Goal: Task Accomplishment & Management: Manage account settings

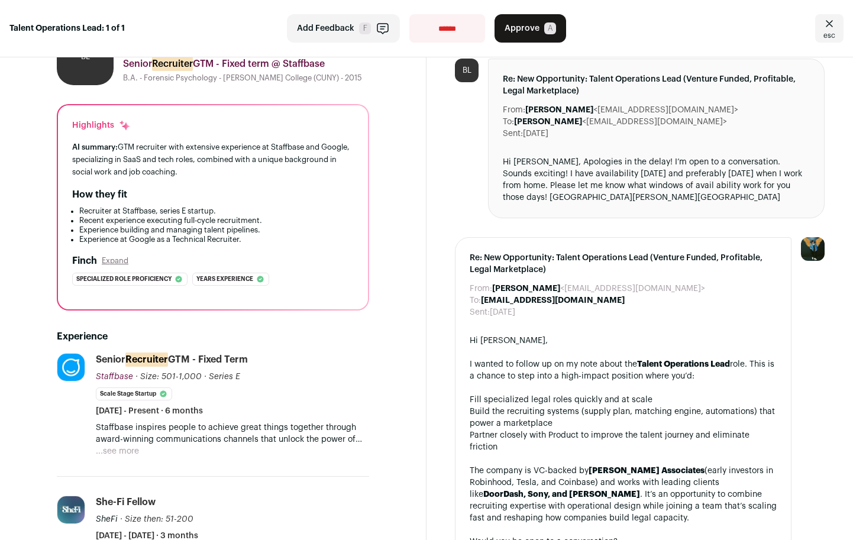
scroll to position [57, 0]
click at [131, 451] on button "...see more" at bounding box center [117, 452] width 43 height 12
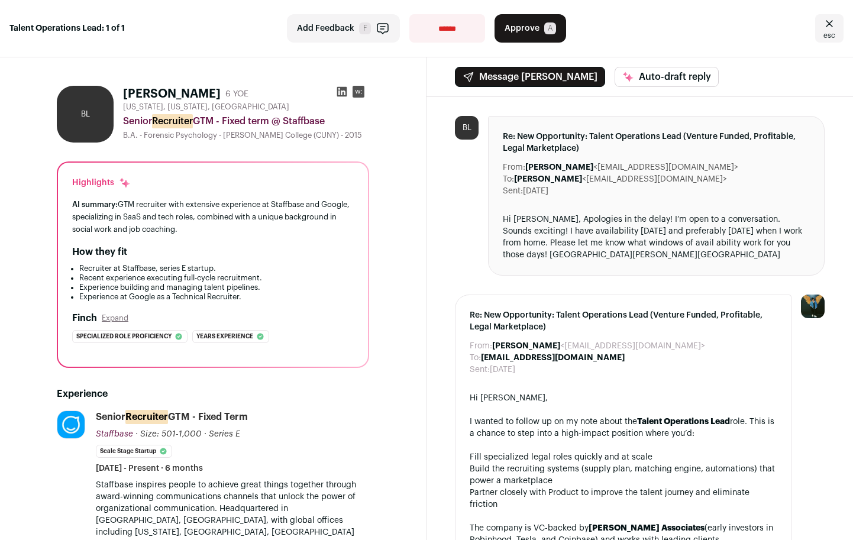
scroll to position [0, 0]
click at [59, 17] on div "**********" at bounding box center [426, 28] width 853 height 57
click at [818, 33] on link "esc" at bounding box center [829, 28] width 28 height 28
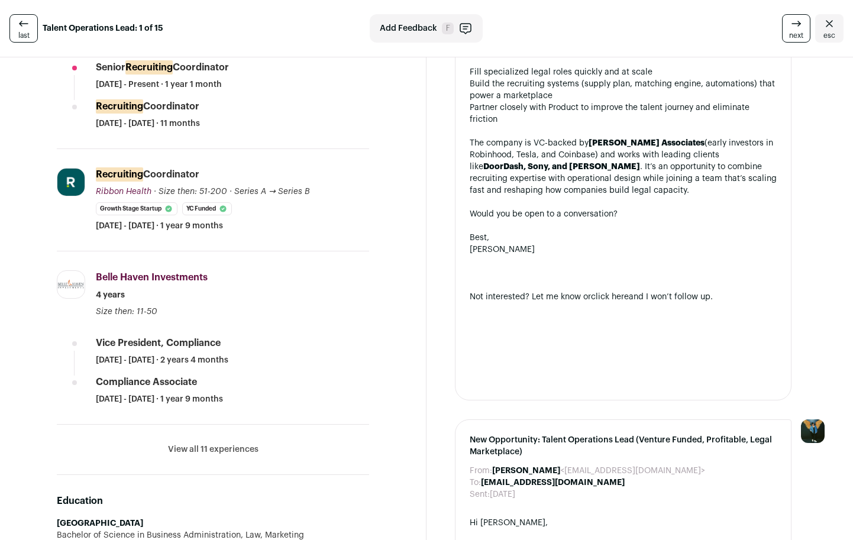
scroll to position [354, 0]
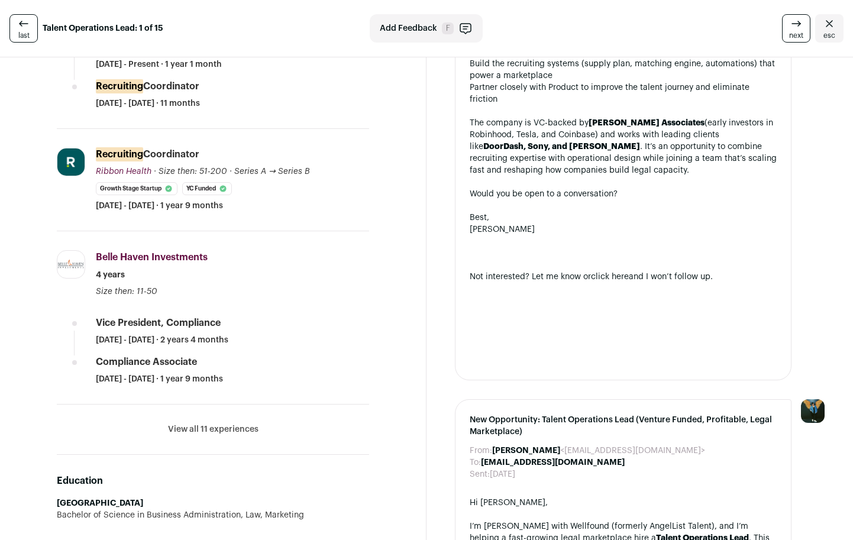
click at [253, 421] on li "View all 11 experiences View less" at bounding box center [213, 430] width 312 height 50
click at [250, 426] on button "View all 11 experiences" at bounding box center [213, 429] width 90 height 12
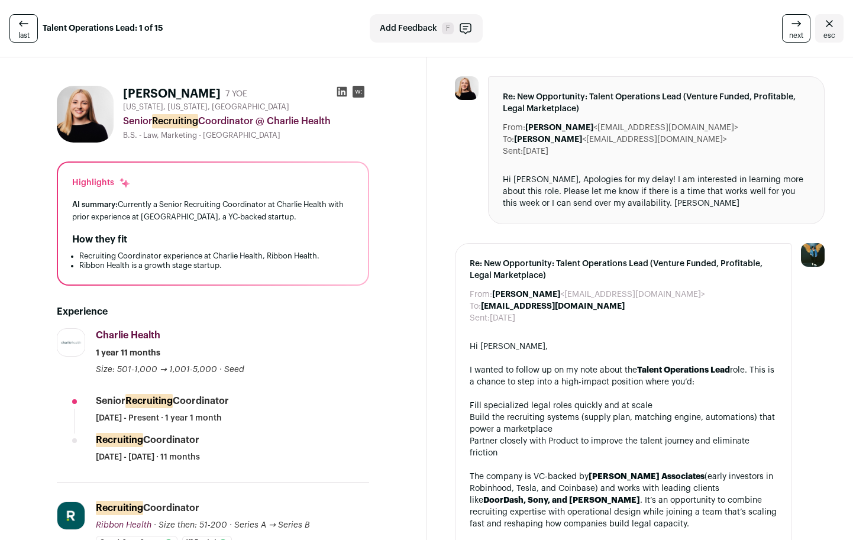
scroll to position [0, 0]
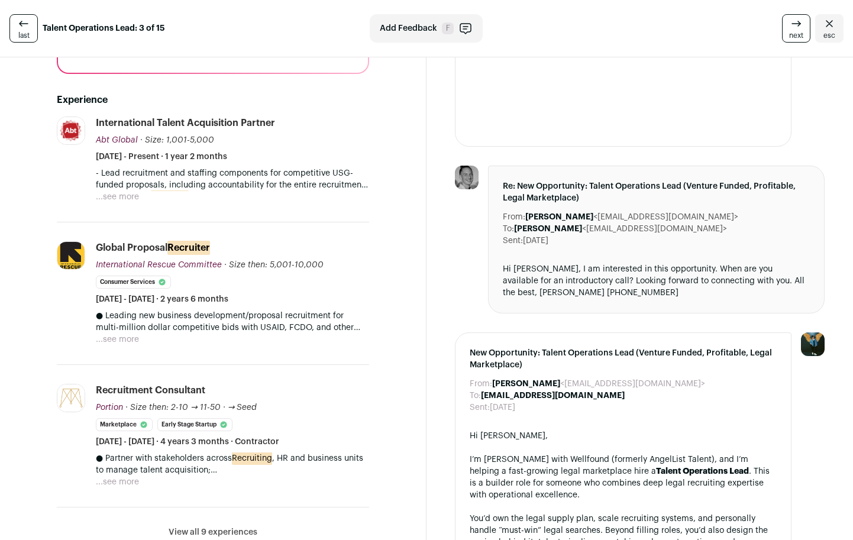
scroll to position [339, 0]
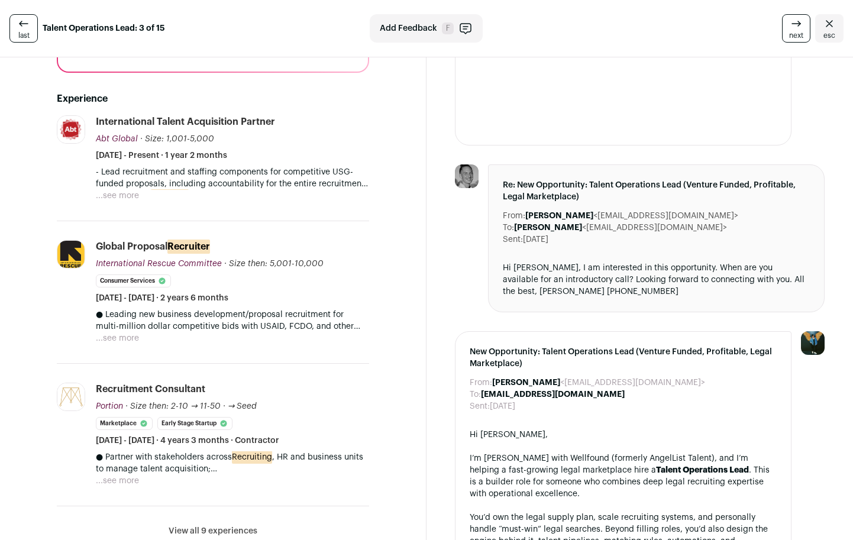
click at [122, 476] on button "...see more" at bounding box center [117, 481] width 43 height 12
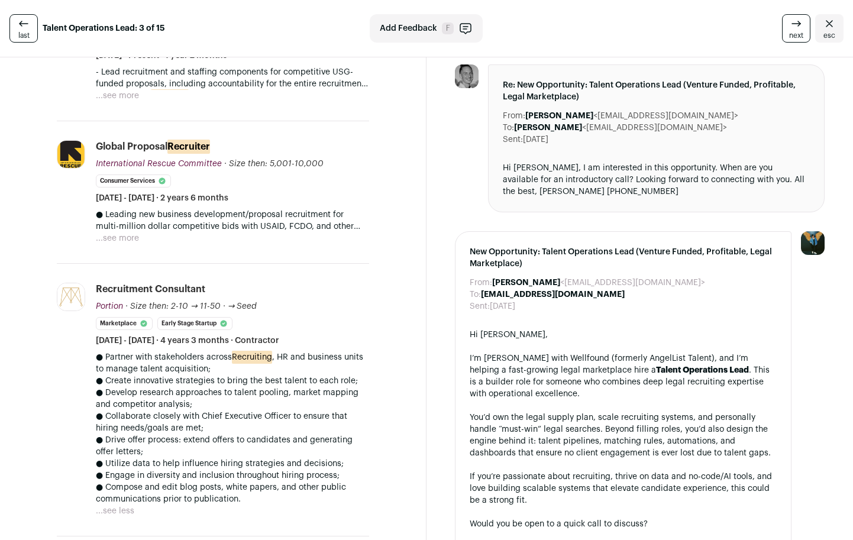
scroll to position [442, 0]
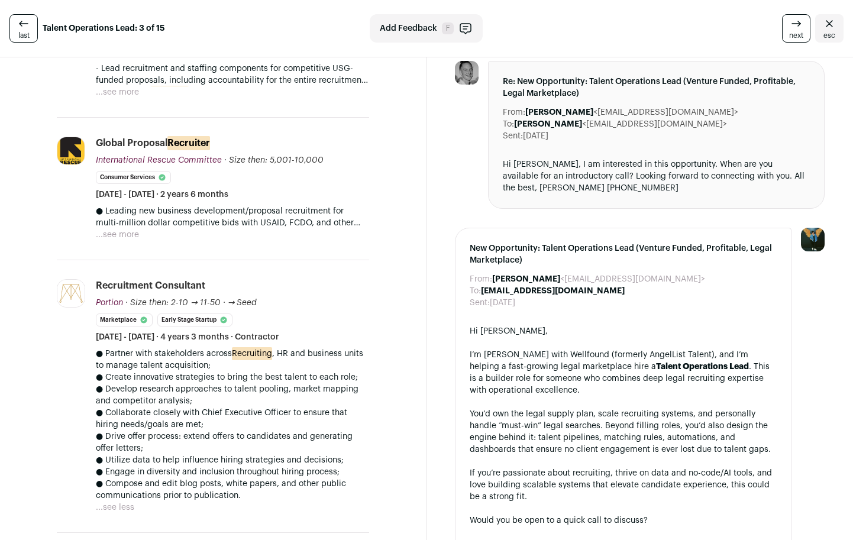
click at [131, 229] on button "...see more" at bounding box center [117, 235] width 43 height 12
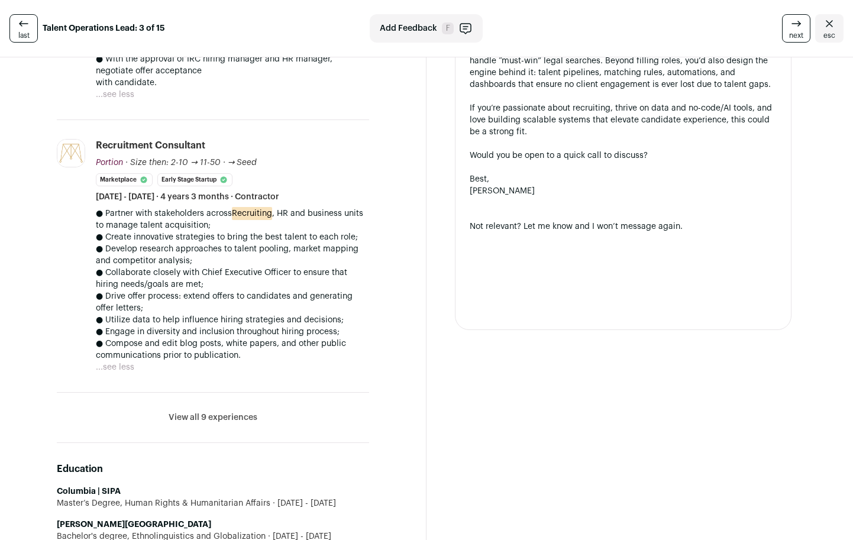
scroll to position [856, 0]
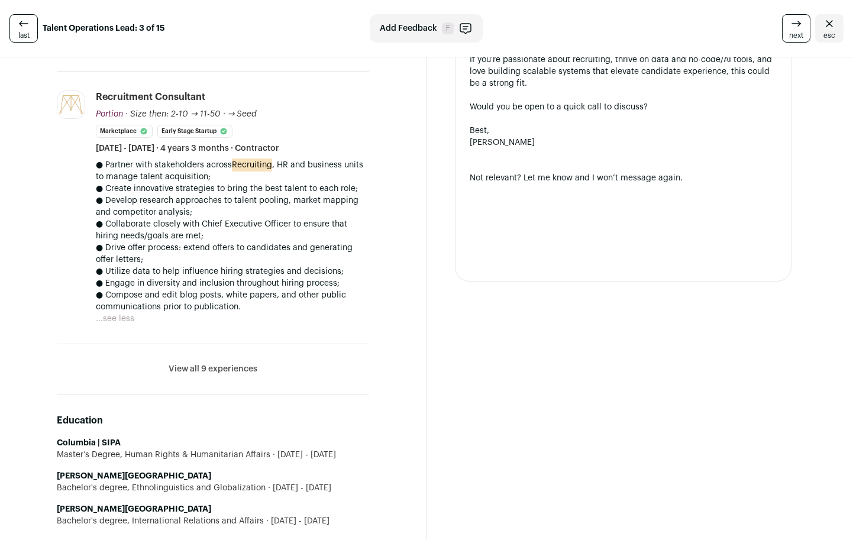
click at [187, 363] on button "View all 9 experiences" at bounding box center [213, 369] width 89 height 12
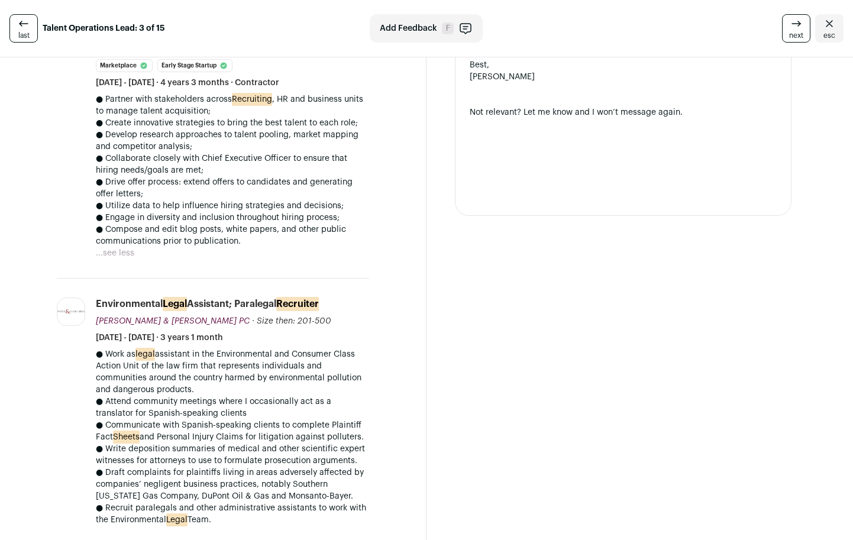
scroll to position [923, 0]
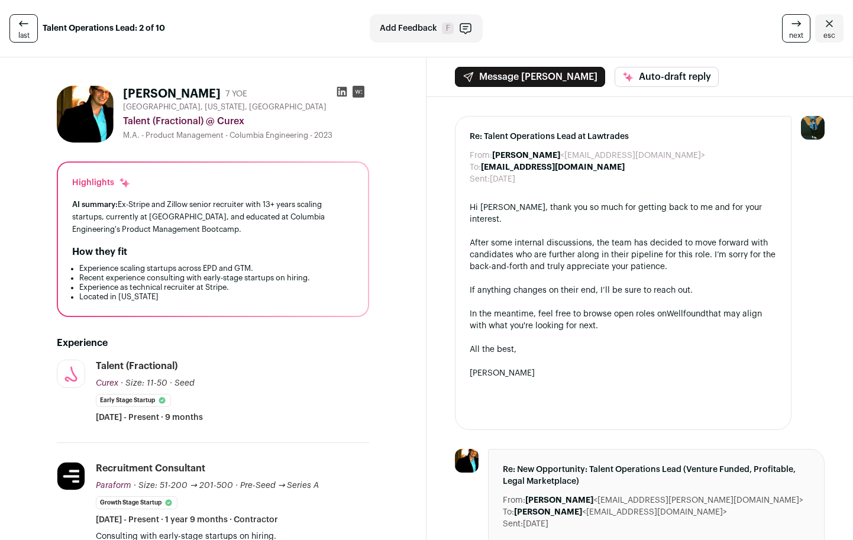
click at [345, 86] on icon at bounding box center [342, 92] width 12 height 12
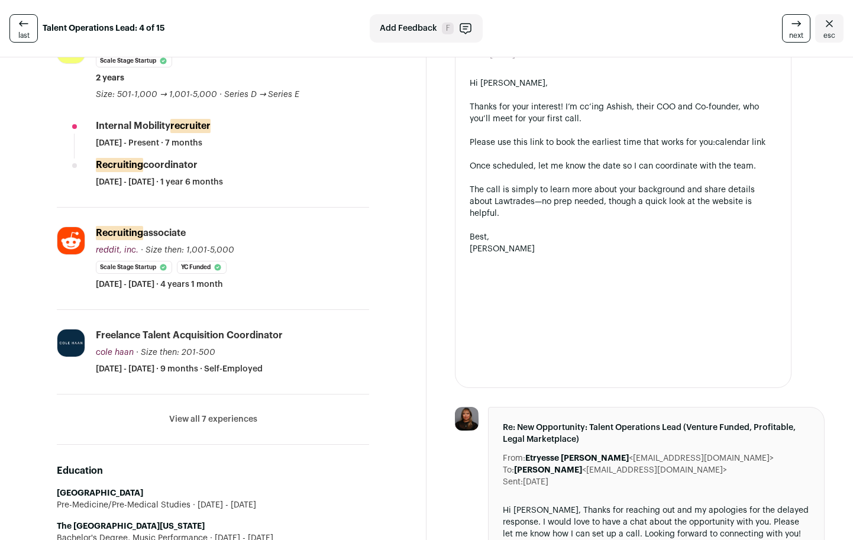
scroll to position [429, 0]
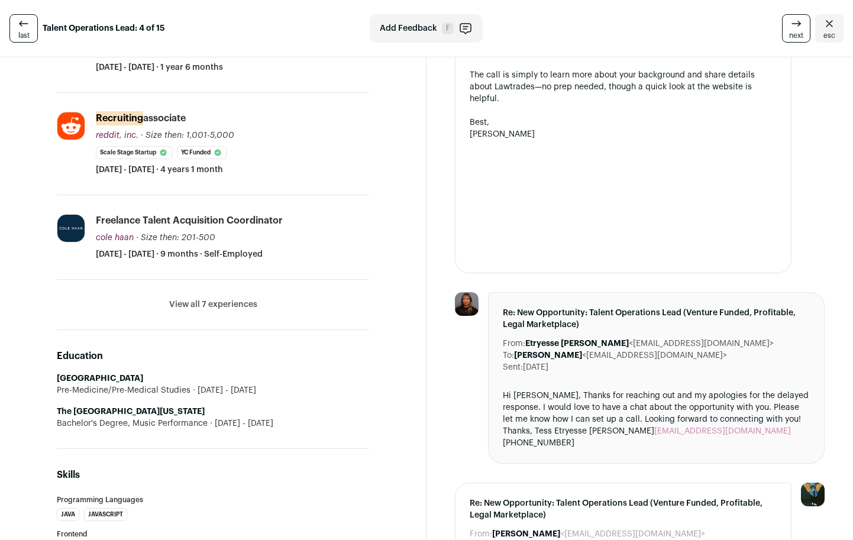
click at [221, 305] on button "View all 7 experiences" at bounding box center [213, 305] width 88 height 12
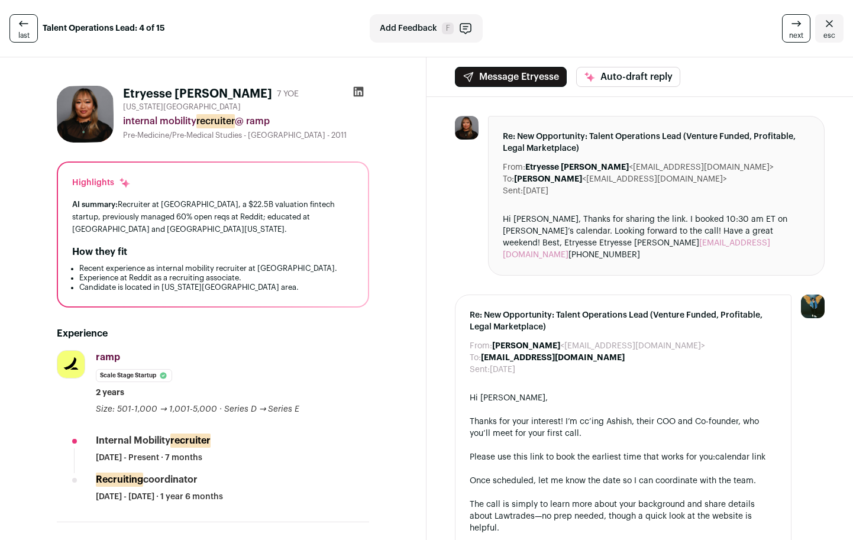
scroll to position [0, 0]
drag, startPoint x: 209, startPoint y: 93, endPoint x: 123, endPoint y: 86, distance: 86.6
click at [123, 86] on div "Etryesse Dunn 7 YOE" at bounding box center [211, 94] width 176 height 17
copy div "Etryesse [PERSON_NAME]"
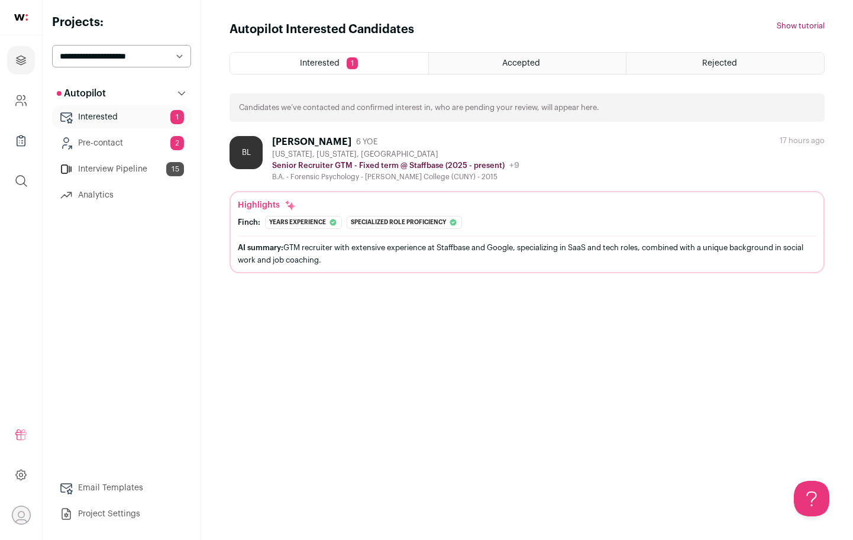
click at [119, 135] on link "Pre-contact 2" at bounding box center [121, 143] width 139 height 24
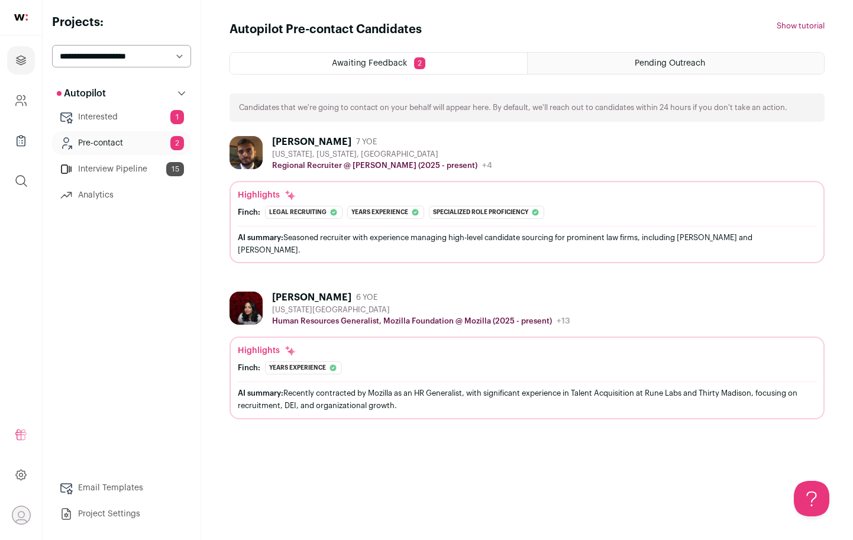
click at [399, 243] on div "AI summary: Seasoned recruiter with experience managing high-level candidate so…" at bounding box center [527, 243] width 578 height 25
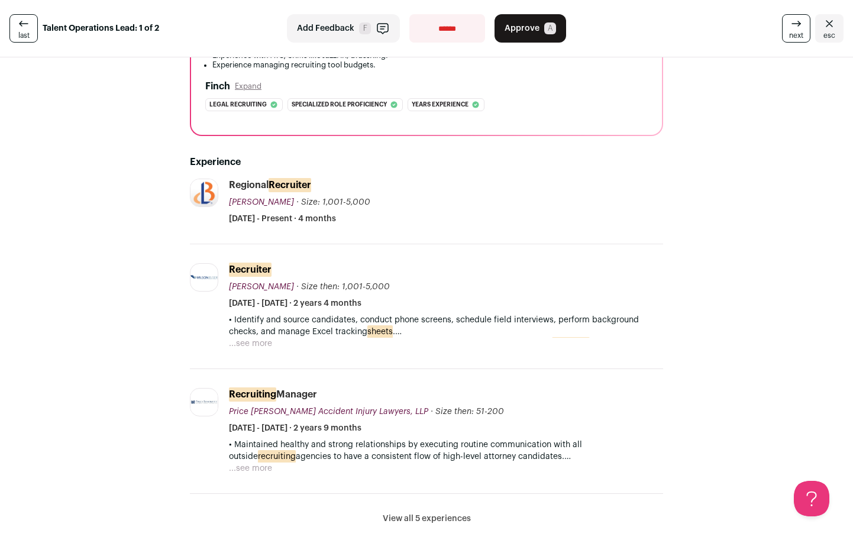
scroll to position [202, 0]
click at [261, 465] on button "...see more" at bounding box center [250, 467] width 43 height 12
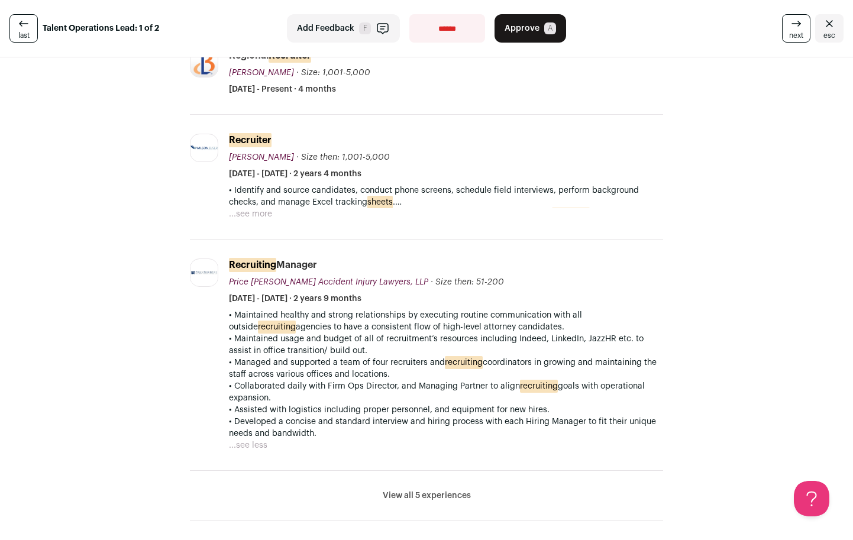
scroll to position [330, 0]
click at [399, 490] on button "View all 5 experiences" at bounding box center [427, 496] width 88 height 12
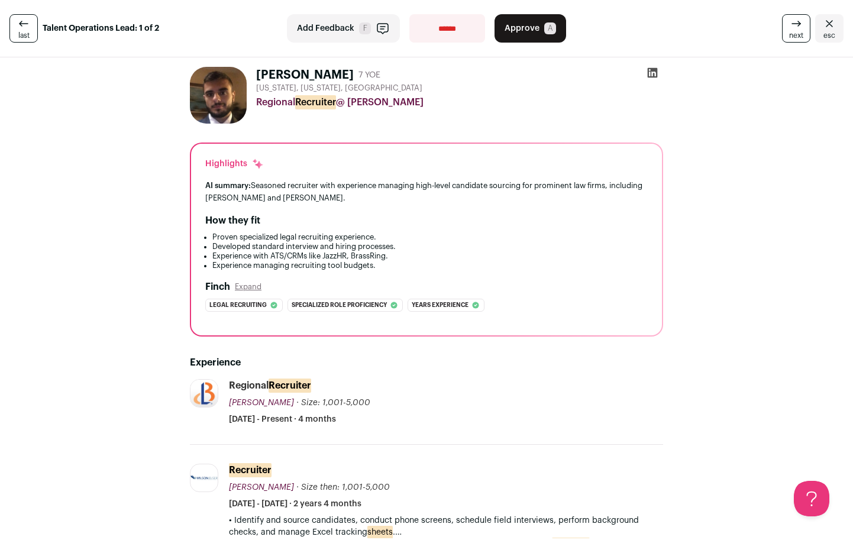
scroll to position [0, 0]
click at [530, 27] on span "Approve" at bounding box center [522, 28] width 35 height 12
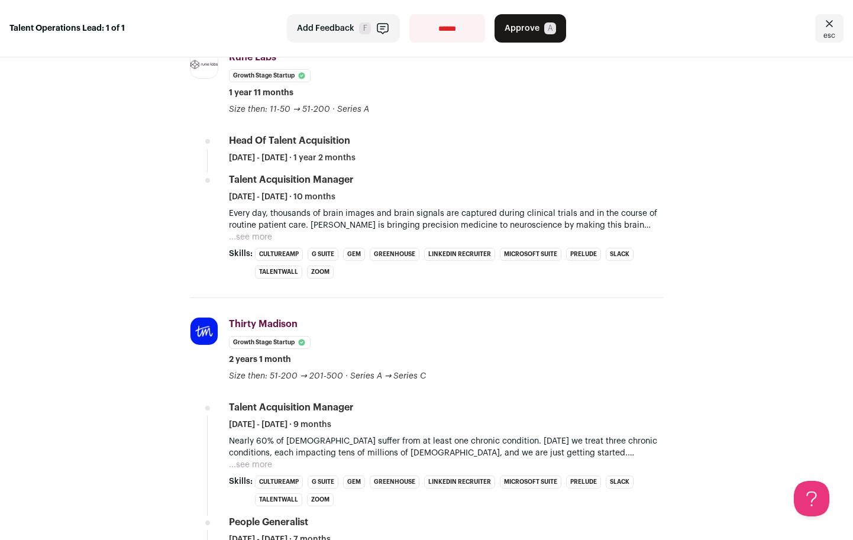
scroll to position [435, 0]
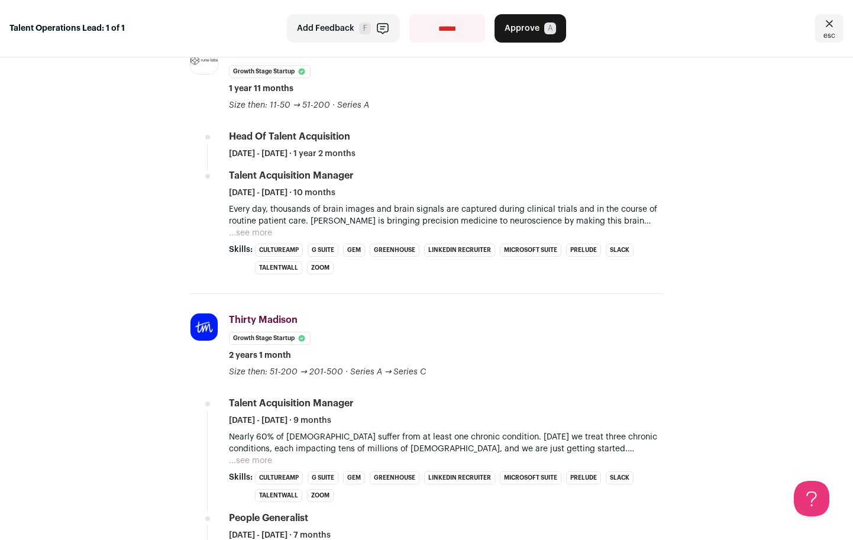
click at [252, 229] on button "...see more" at bounding box center [250, 233] width 43 height 12
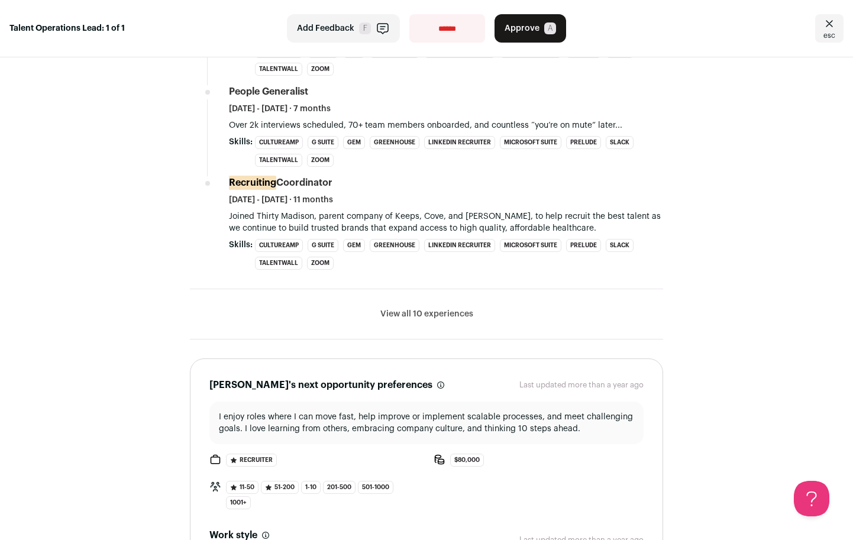
scroll to position [914, 0]
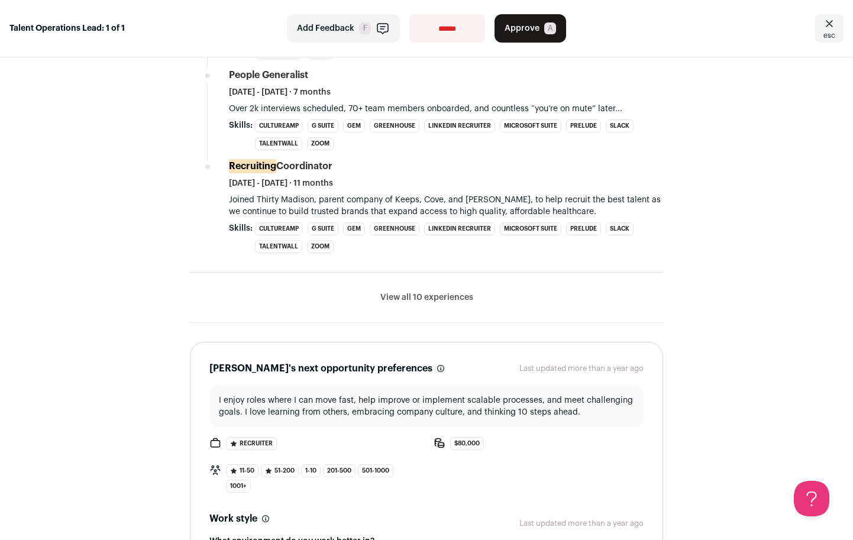
click at [408, 295] on button "View all 10 experiences" at bounding box center [426, 298] width 93 height 12
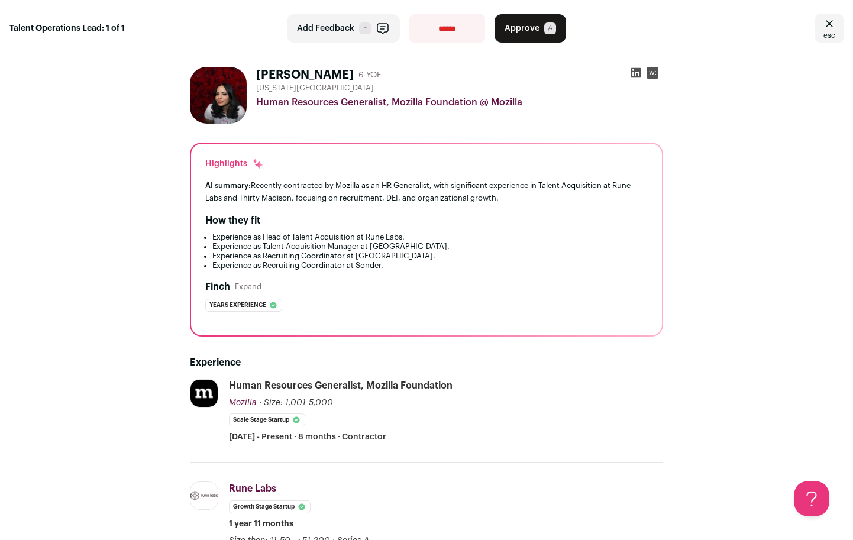
scroll to position [0, 0]
click at [218, 95] on img at bounding box center [218, 95] width 57 height 57
select select "**********"
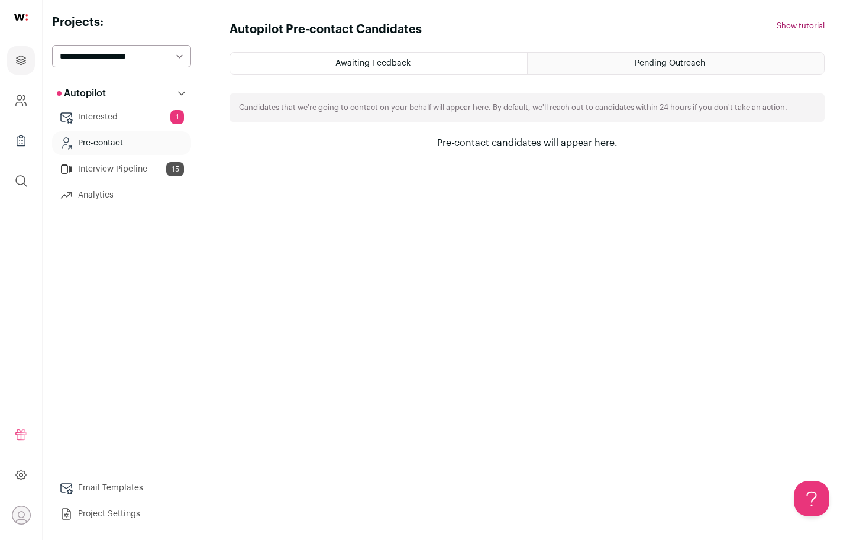
click at [157, 111] on link "Interested 1" at bounding box center [121, 117] width 139 height 24
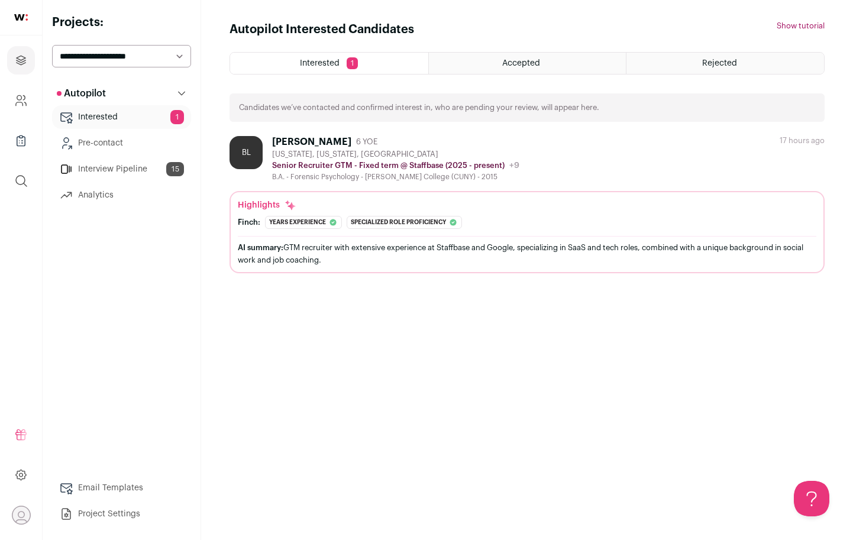
click at [150, 167] on link "Interview Pipeline 15" at bounding box center [121, 169] width 139 height 24
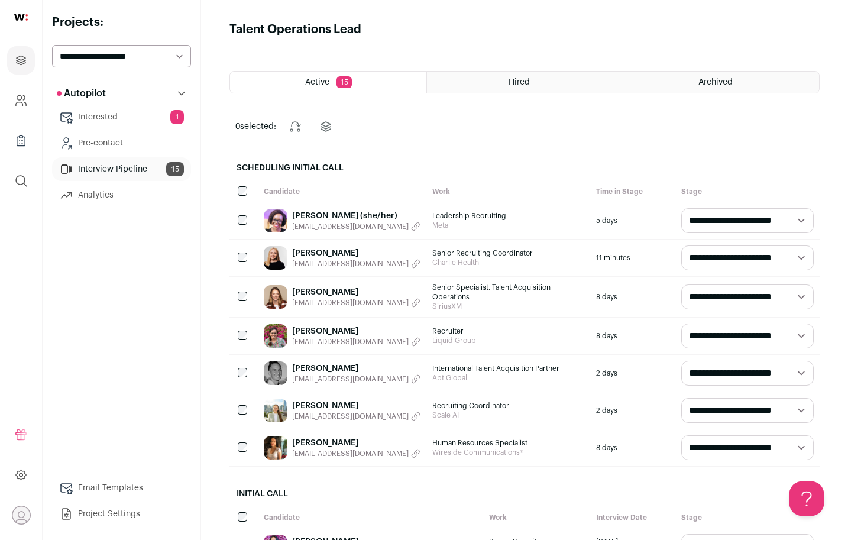
click at [493, 85] on div "Hired" at bounding box center [525, 82] width 196 height 21
